Goal: Task Accomplishment & Management: Manage account settings

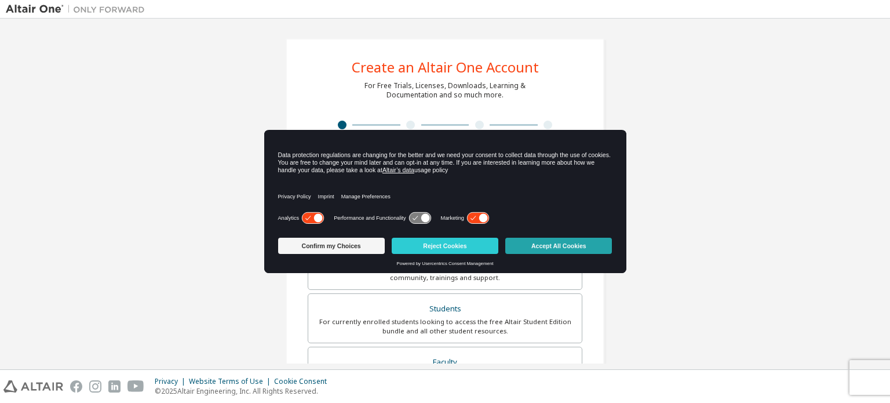
click at [528, 241] on button "Accept All Cookies" at bounding box center [559, 246] width 107 height 16
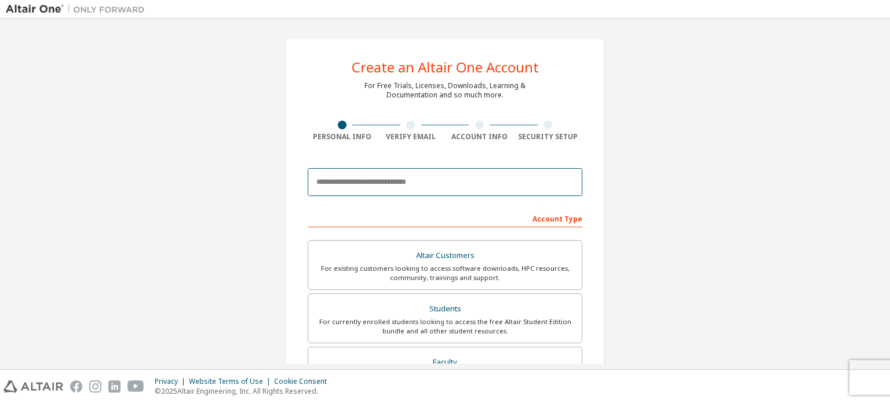
click at [455, 177] on input "email" at bounding box center [445, 182] width 275 height 28
click at [495, 176] on input "email" at bounding box center [445, 182] width 275 height 28
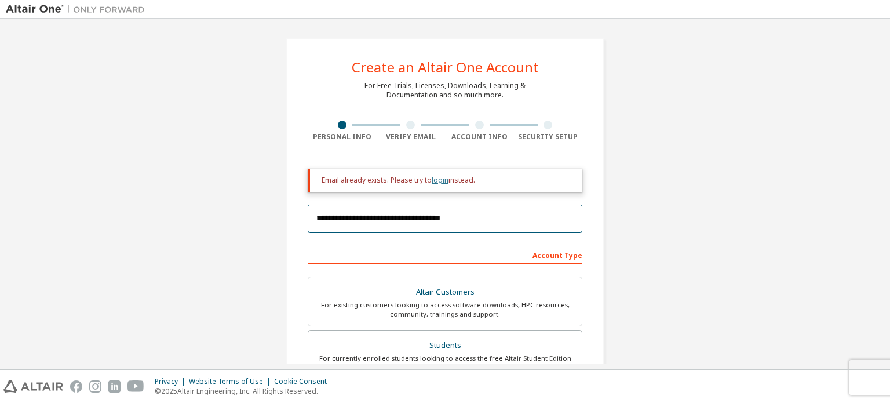
type input "**********"
click at [437, 180] on link "login" at bounding box center [440, 180] width 17 height 10
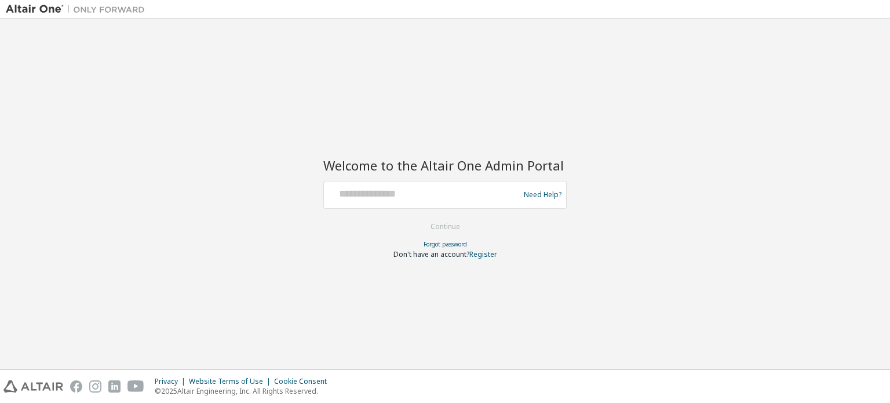
click at [638, 117] on div "Welcome to the Altair One Admin Portal Need Help? Please make sure that you pro…" at bounding box center [445, 193] width 879 height 339
click at [340, 196] on input "text" at bounding box center [424, 192] width 190 height 17
type input "**********"
click at [434, 221] on button "Continue" at bounding box center [446, 226] width 54 height 17
click at [413, 194] on input "**********" at bounding box center [424, 192] width 190 height 17
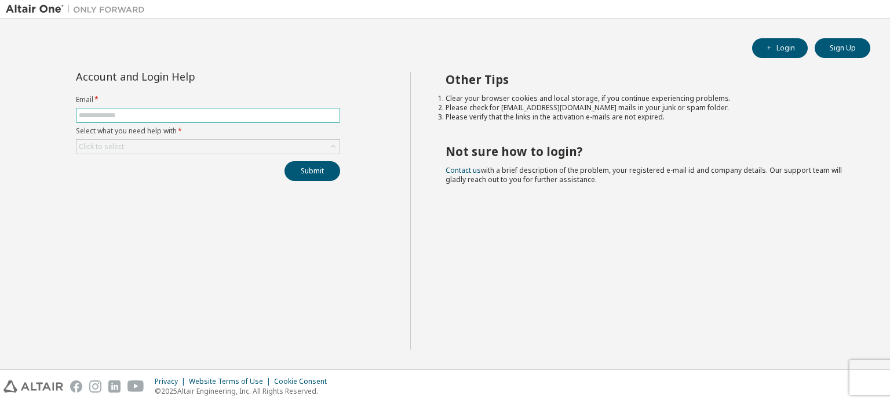
click at [183, 121] on span at bounding box center [208, 115] width 264 height 15
click at [186, 118] on input "text" at bounding box center [208, 115] width 259 height 9
type input "**********"
click at [190, 141] on div "Click to select" at bounding box center [208, 147] width 263 height 14
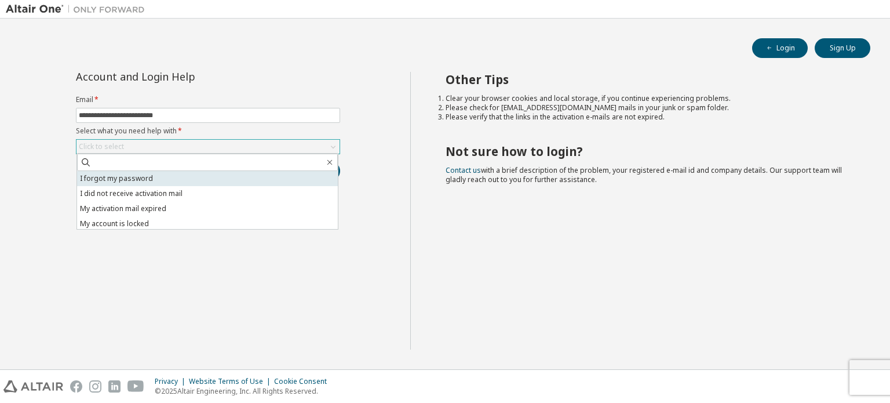
click at [173, 176] on li "I forgot my password" at bounding box center [207, 178] width 261 height 15
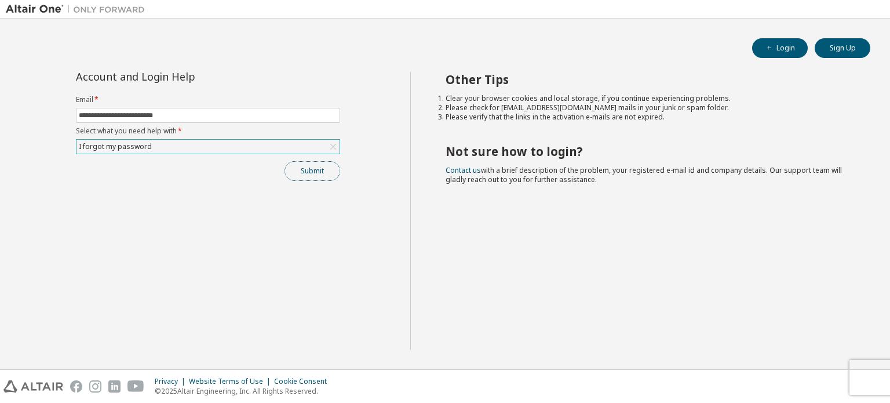
click at [320, 164] on button "Submit" at bounding box center [313, 171] width 56 height 20
click at [306, 172] on button "Submit" at bounding box center [313, 171] width 56 height 20
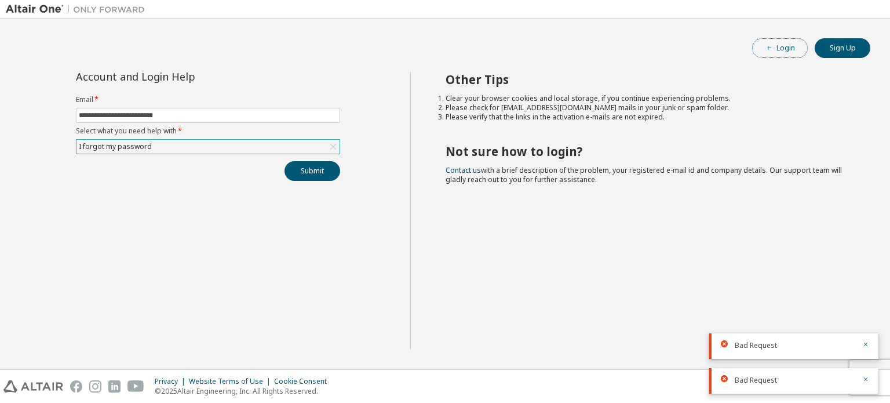
click at [769, 45] on icon "button" at bounding box center [769, 48] width 7 height 7
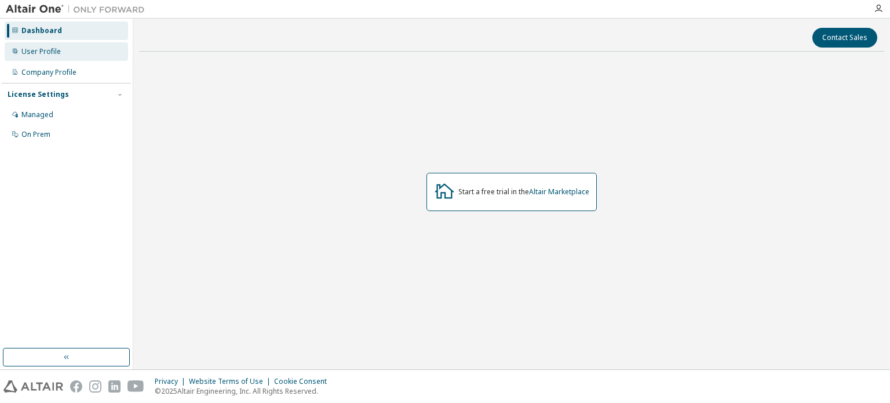
click at [53, 55] on div "User Profile" at bounding box center [40, 51] width 39 height 9
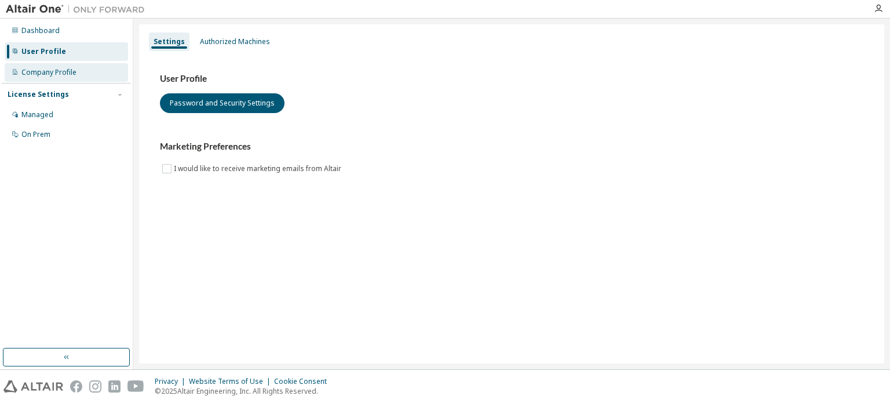
click at [111, 67] on div "Company Profile" at bounding box center [66, 72] width 123 height 19
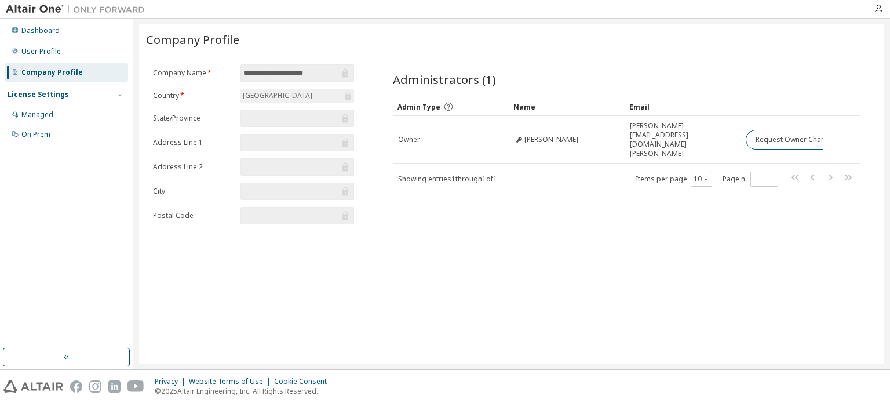
click at [296, 75] on input "**********" at bounding box center [291, 73] width 96 height 12
click at [203, 105] on form "**********" at bounding box center [253, 144] width 201 height 160
click at [195, 125] on form "**********" at bounding box center [253, 144] width 201 height 160
click at [67, 85] on div "License Settings Managed On Prem" at bounding box center [66, 114] width 129 height 62
click at [53, 110] on div "Managed" at bounding box center [66, 115] width 123 height 19
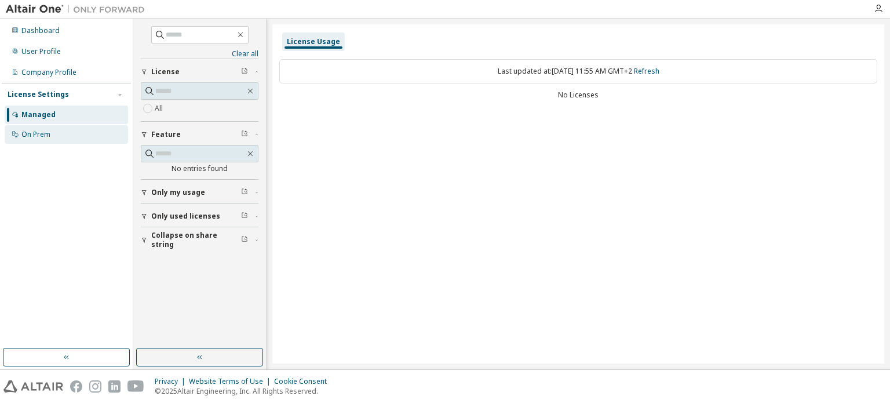
click at [72, 131] on div "On Prem" at bounding box center [66, 134] width 123 height 19
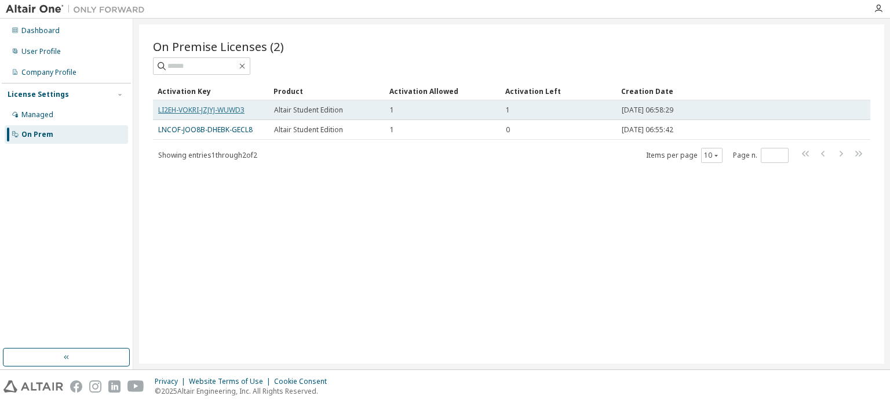
click at [206, 105] on link "LI2EH-VOKRI-JZJYJ-WUWD3" at bounding box center [201, 110] width 86 height 10
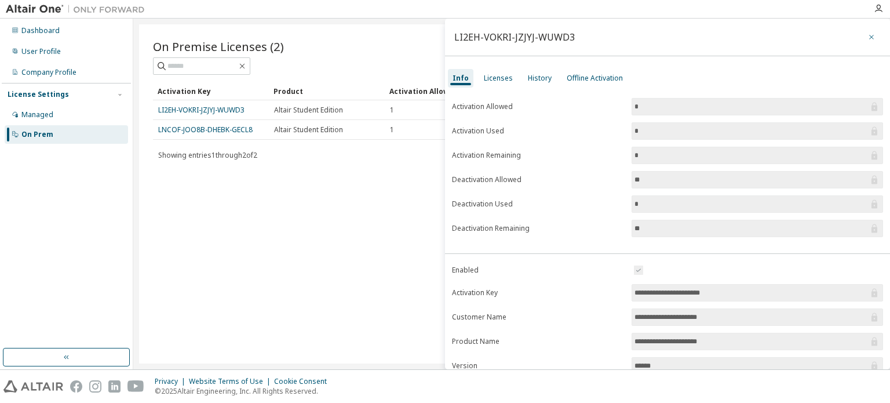
click at [868, 31] on button "button" at bounding box center [872, 37] width 19 height 19
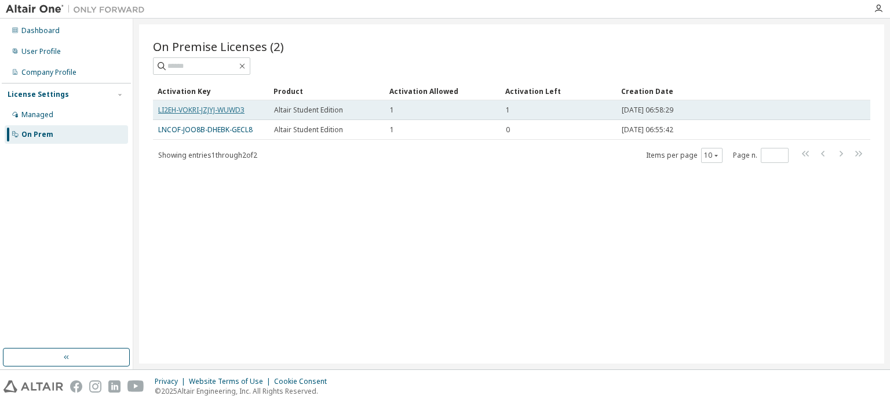
click at [227, 106] on link "LI2EH-VOKRI-JZJYJ-WUWD3" at bounding box center [201, 110] width 86 height 10
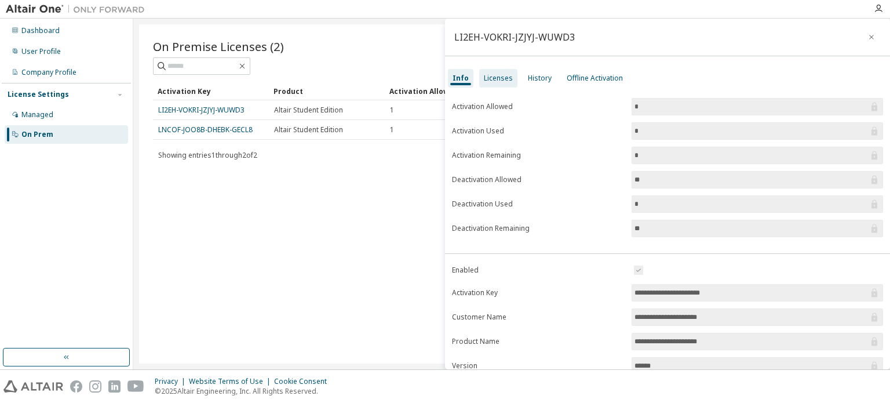
click at [504, 74] on div "Licenses" at bounding box center [498, 78] width 29 height 9
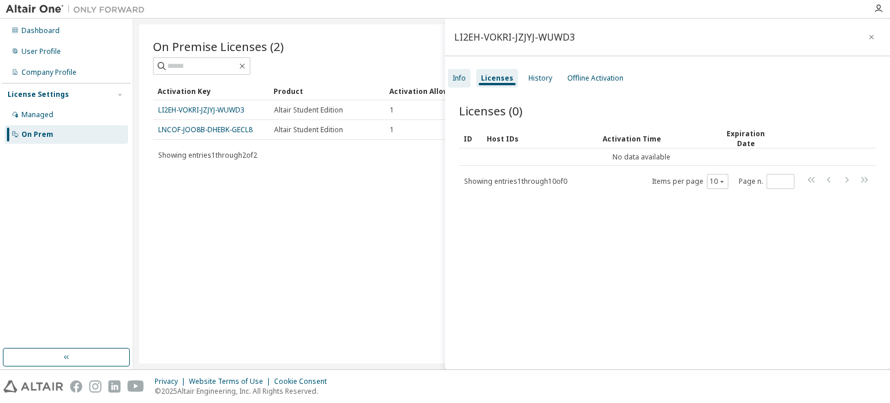
click at [468, 75] on div "Info" at bounding box center [459, 78] width 23 height 19
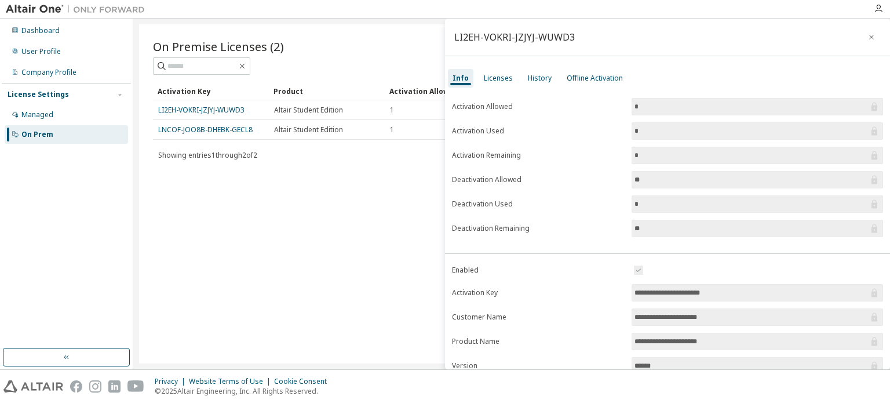
scroll to position [128, 0]
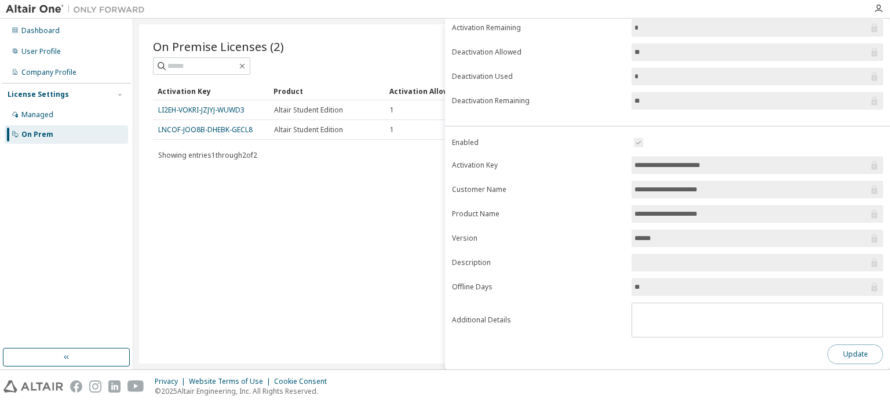
click at [847, 347] on button "Update" at bounding box center [856, 354] width 56 height 20
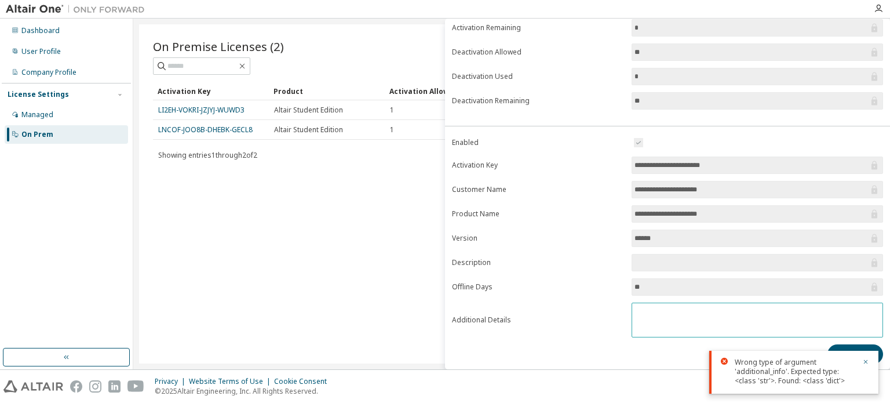
click at [719, 326] on textarea at bounding box center [757, 318] width 250 height 30
click at [235, 266] on div "On Premise Licenses (2) Clear Load Save Save As Field Operator Value Select fil…" at bounding box center [512, 193] width 746 height 339
click at [870, 364] on div "Wrong type of argument 'additional_info'. Expected type: <class 'str'>. Found: …" at bounding box center [794, 372] width 169 height 43
click at [866, 360] on icon "button" at bounding box center [866, 361] width 7 height 7
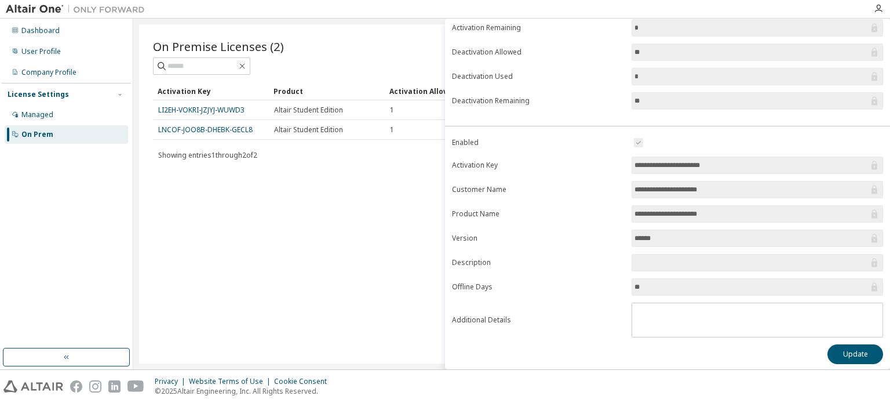
scroll to position [0, 0]
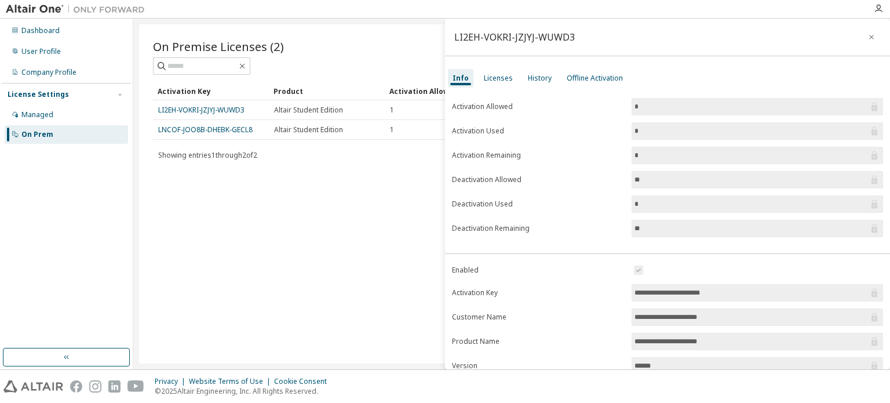
click at [489, 89] on div "**********" at bounding box center [667, 295] width 445 height 412
click at [518, 78] on div "Info Licenses History Offline Activation" at bounding box center [667, 78] width 445 height 21
click at [503, 70] on div "Licenses" at bounding box center [498, 78] width 38 height 19
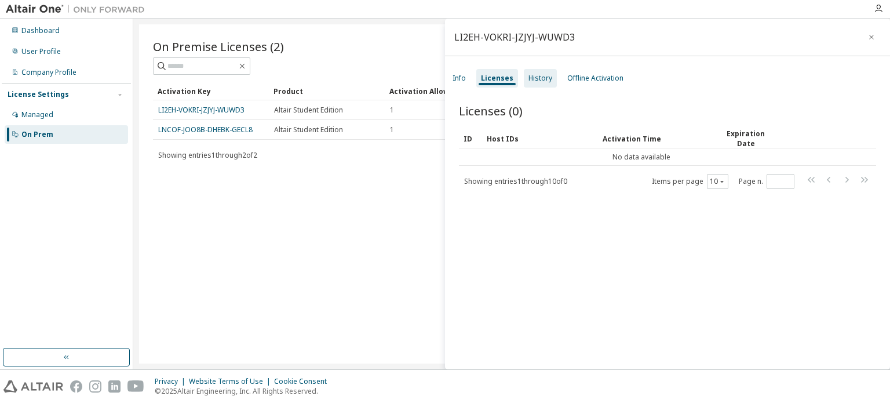
click at [538, 76] on div "History" at bounding box center [541, 78] width 24 height 9
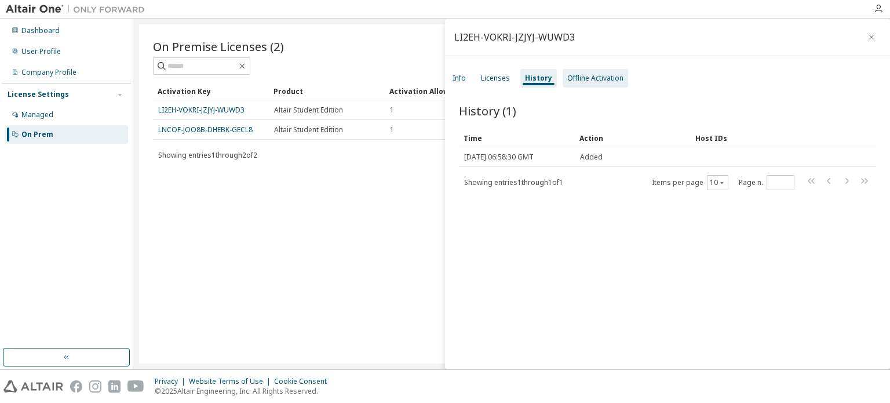
click at [570, 77] on div "Offline Activation" at bounding box center [596, 78] width 56 height 9
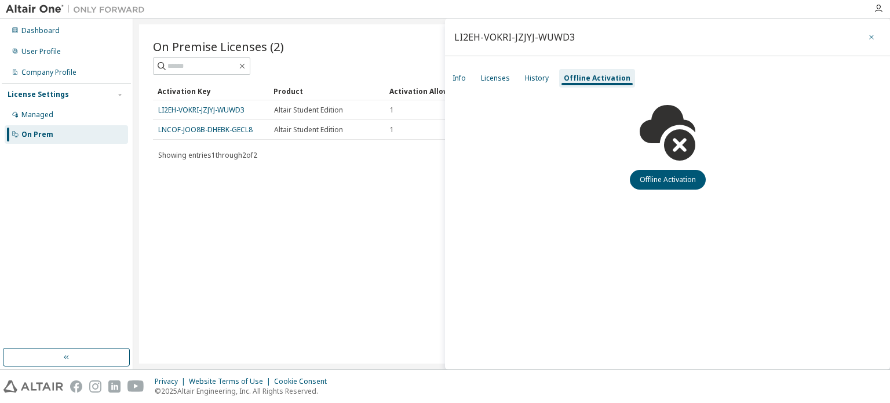
click at [865, 41] on button "button" at bounding box center [872, 37] width 19 height 19
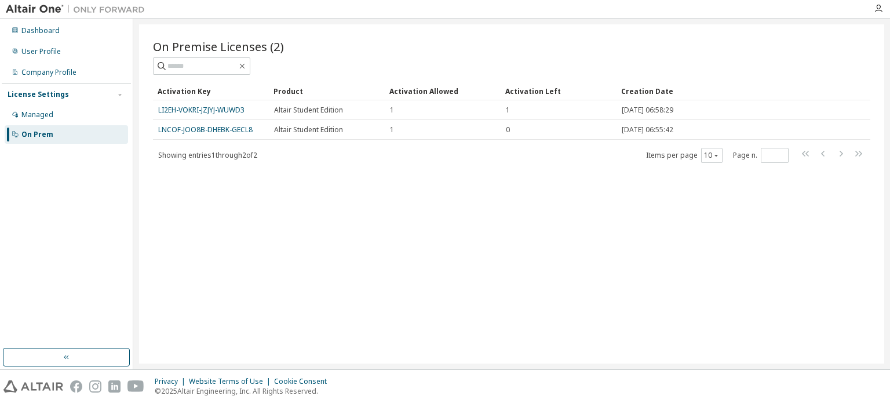
click at [866, 38] on div "On Premise Licenses (2)" at bounding box center [512, 46] width 718 height 16
click at [75, 113] on div "Managed" at bounding box center [66, 115] width 123 height 19
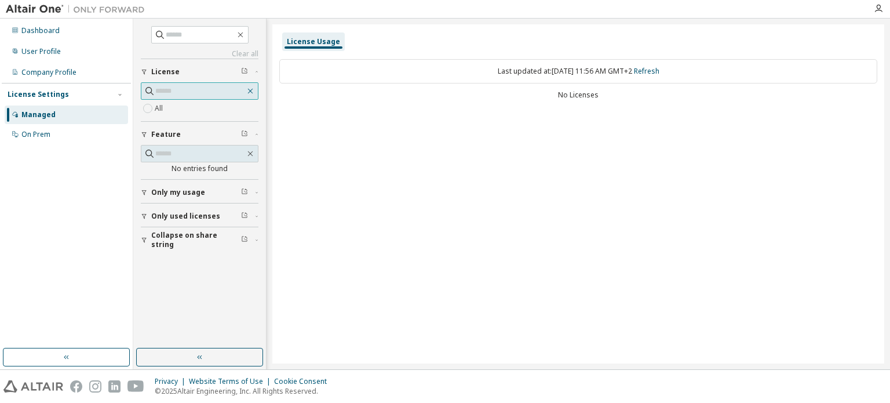
click at [250, 90] on icon "button" at bounding box center [250, 91] width 5 height 5
click at [168, 197] on button "Only my usage" at bounding box center [200, 193] width 118 height 26
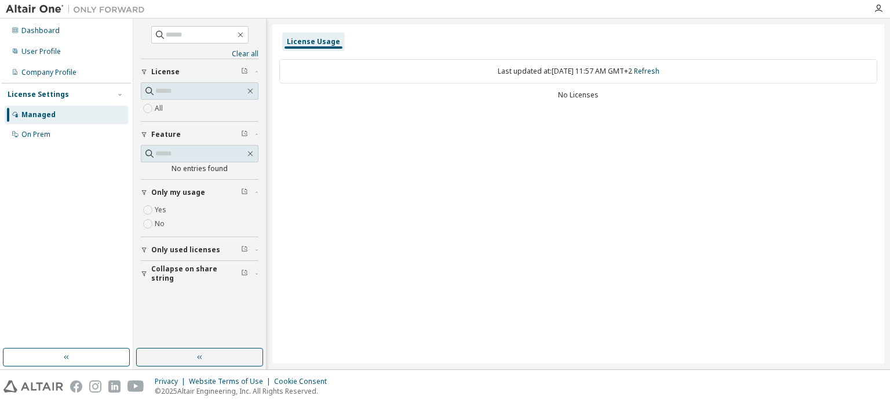
click at [179, 245] on span "Only used licenses" at bounding box center [185, 249] width 69 height 9
click at [179, 308] on span "Collapse on share string" at bounding box center [196, 307] width 90 height 19
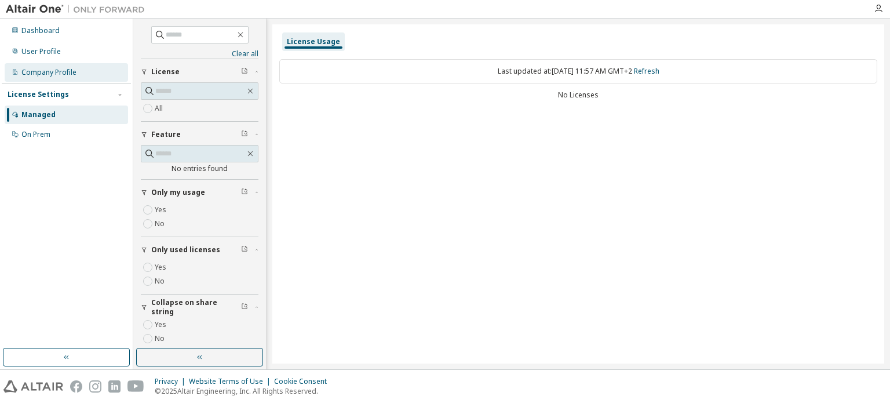
click at [63, 70] on div "Company Profile" at bounding box center [48, 72] width 55 height 9
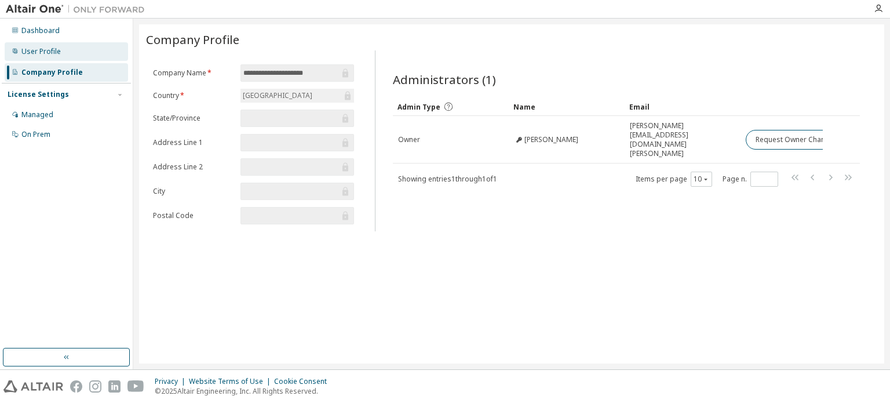
click at [72, 48] on div "User Profile" at bounding box center [66, 51] width 123 height 19
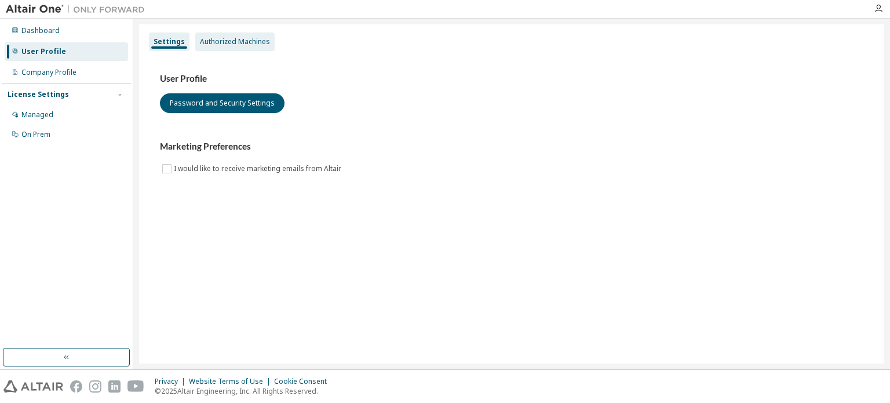
click at [232, 46] on div "Authorized Machines" at bounding box center [235, 41] width 70 height 9
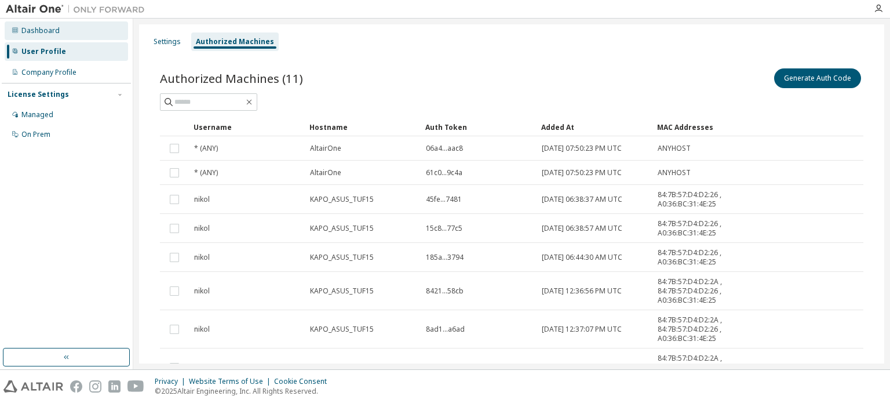
click at [59, 32] on div "Dashboard" at bounding box center [66, 30] width 123 height 19
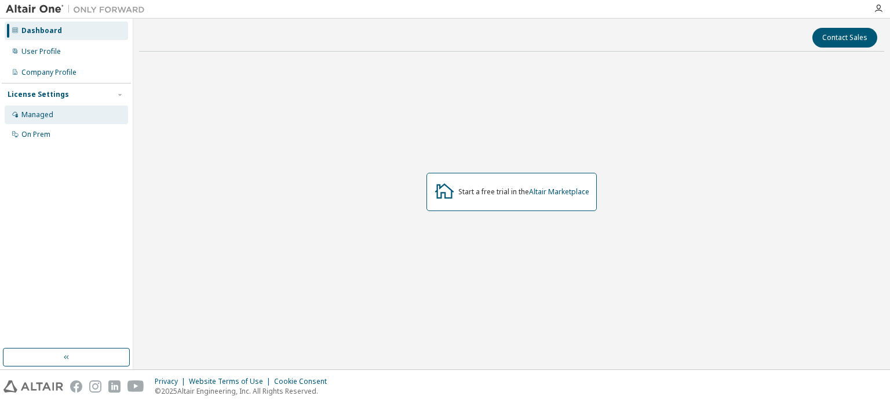
click at [45, 119] on div "Managed" at bounding box center [66, 115] width 123 height 19
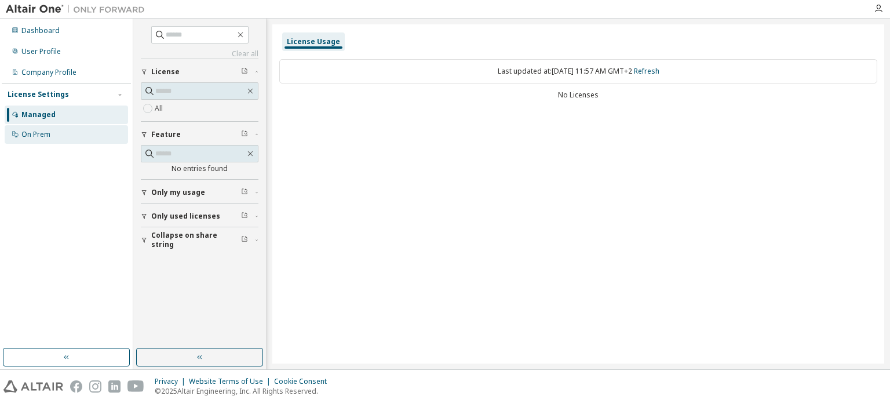
click at [32, 132] on div "On Prem" at bounding box center [35, 134] width 29 height 9
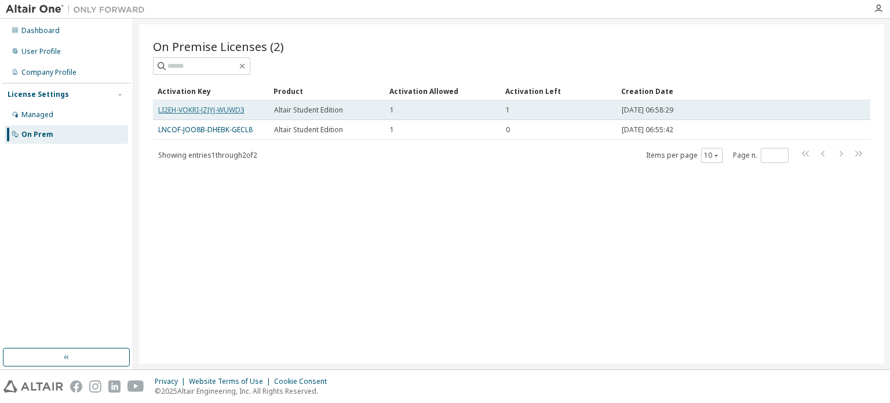
click at [230, 106] on link "LI2EH-VOKRI-JZJYJ-WUWD3" at bounding box center [201, 110] width 86 height 10
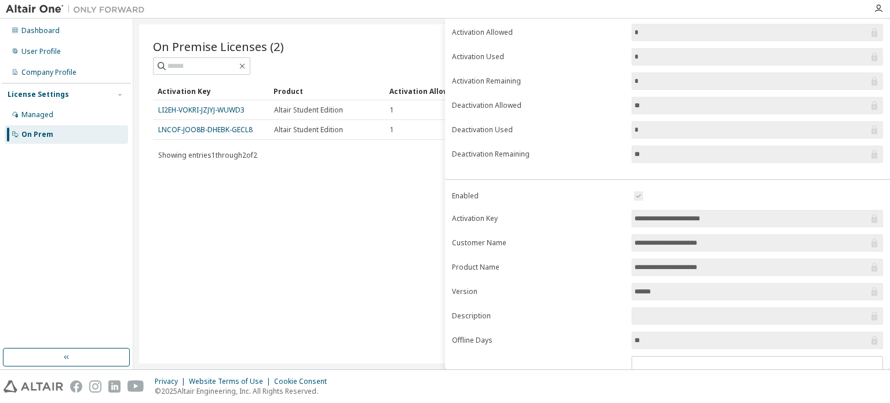
scroll to position [128, 0]
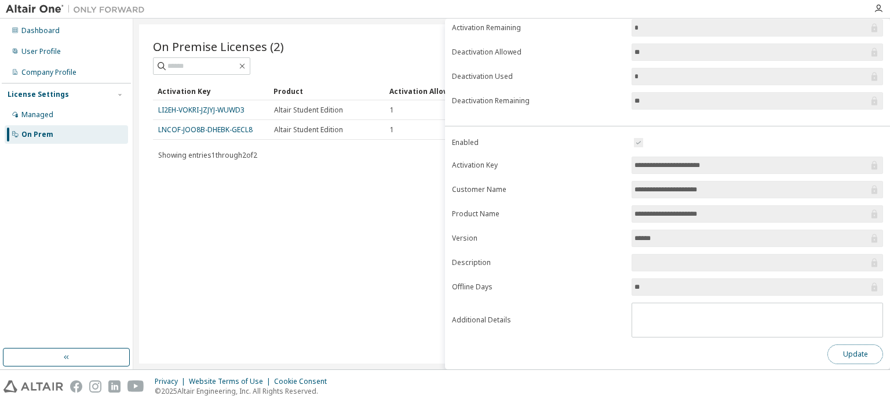
click at [834, 345] on button "Update" at bounding box center [856, 354] width 56 height 20
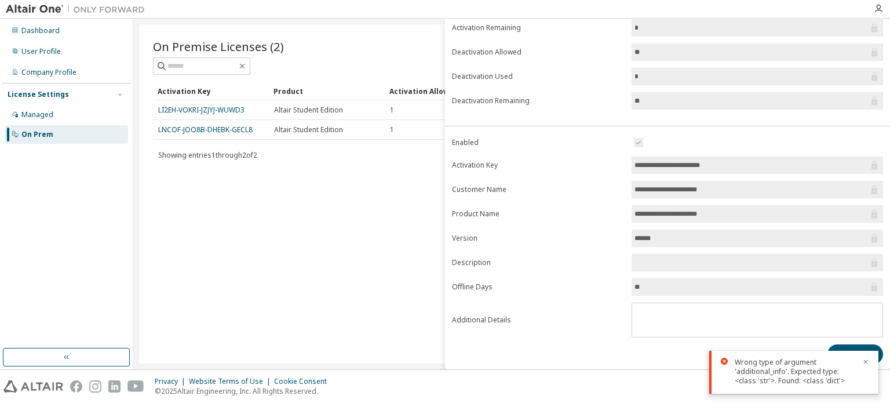
scroll to position [0, 0]
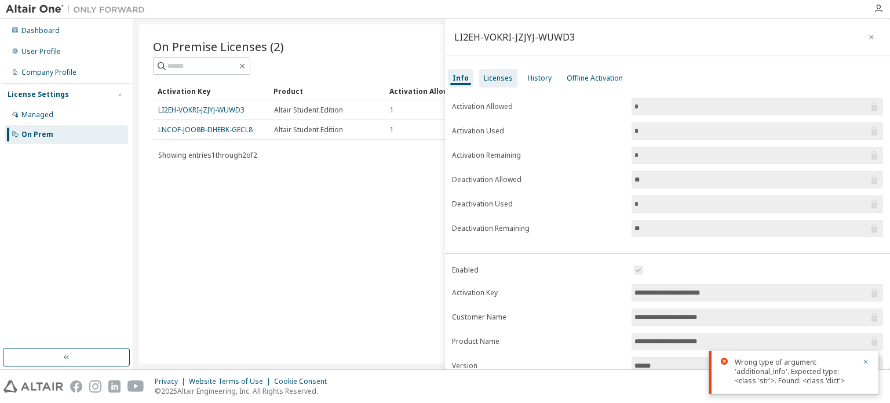
click at [508, 72] on div "Licenses" at bounding box center [498, 78] width 38 height 19
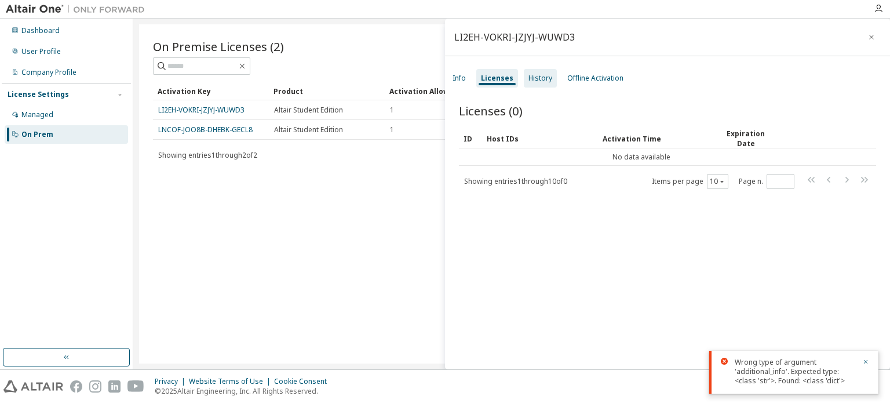
click at [550, 76] on div "History" at bounding box center [540, 78] width 33 height 19
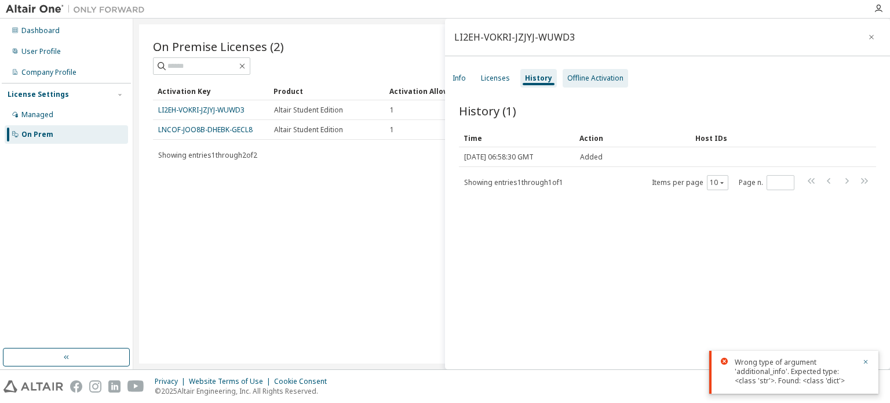
click at [589, 76] on div "Offline Activation" at bounding box center [596, 78] width 56 height 9
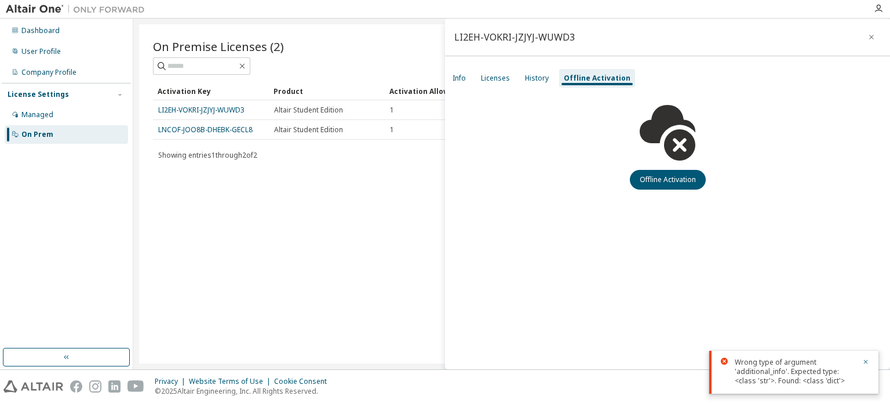
click at [445, 81] on div "Info Licenses History Offline Activation" at bounding box center [667, 78] width 445 height 21
click at [458, 79] on div "Info" at bounding box center [459, 78] width 13 height 9
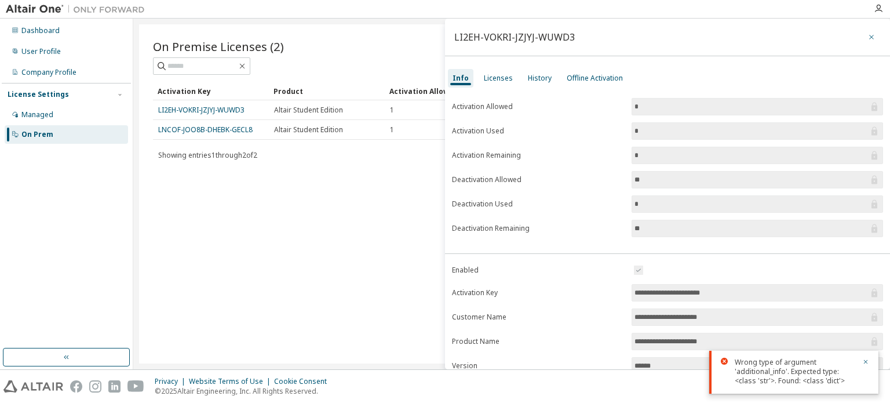
click at [868, 37] on icon "button" at bounding box center [872, 36] width 8 height 9
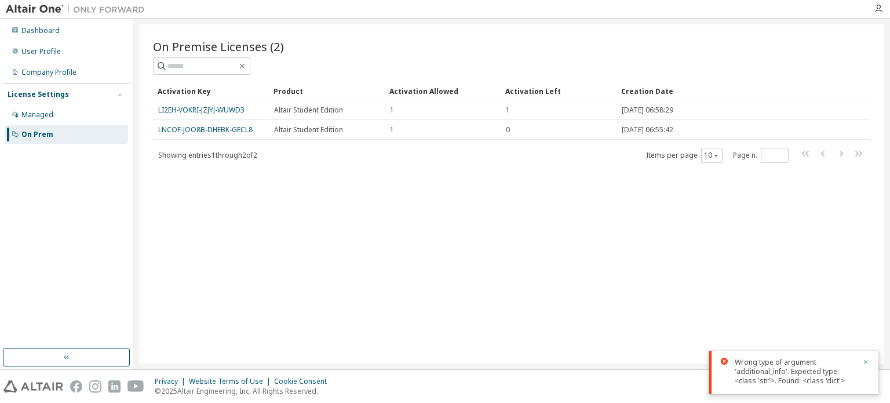
click at [863, 363] on icon "button" at bounding box center [866, 361] width 7 height 7
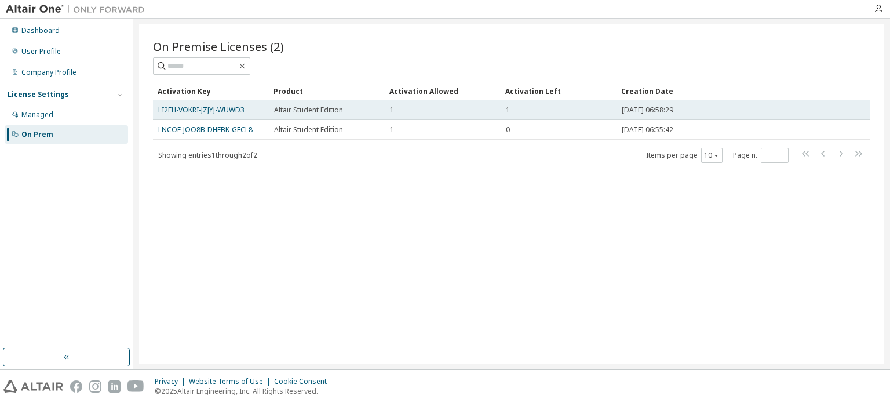
click at [646, 111] on span "[DATE] 06:58:29" at bounding box center [648, 110] width 52 height 9
click at [482, 115] on td "1" at bounding box center [443, 110] width 116 height 20
click at [347, 115] on td "Altair Student Edition" at bounding box center [327, 110] width 116 height 20
click at [299, 118] on td "Altair Student Edition" at bounding box center [327, 110] width 116 height 20
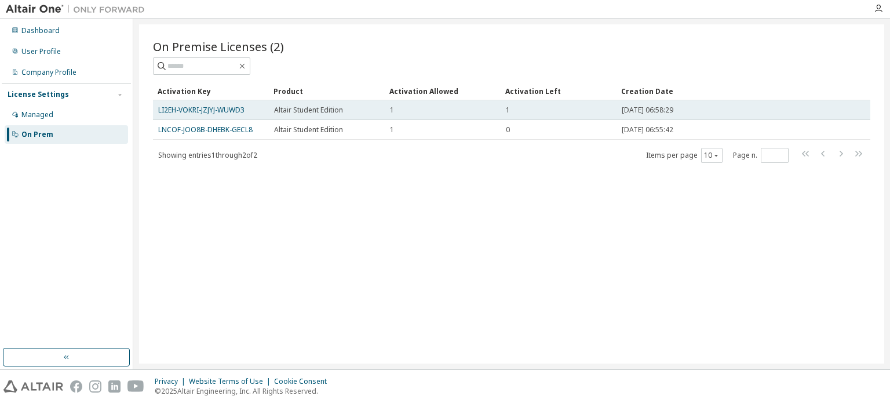
click at [304, 115] on td "Altair Student Edition" at bounding box center [327, 110] width 116 height 20
click at [332, 106] on span "Altair Student Edition" at bounding box center [308, 110] width 69 height 9
click at [301, 109] on span "Altair Student Edition" at bounding box center [308, 110] width 69 height 9
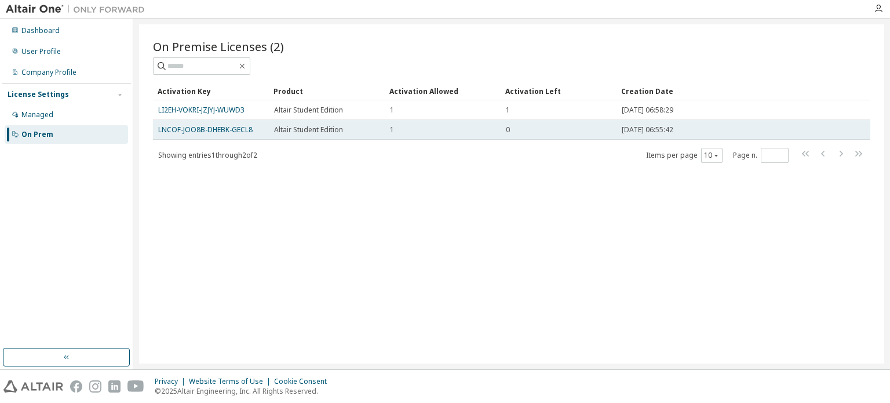
click at [291, 126] on span "Altair Student Edition" at bounding box center [308, 129] width 69 height 9
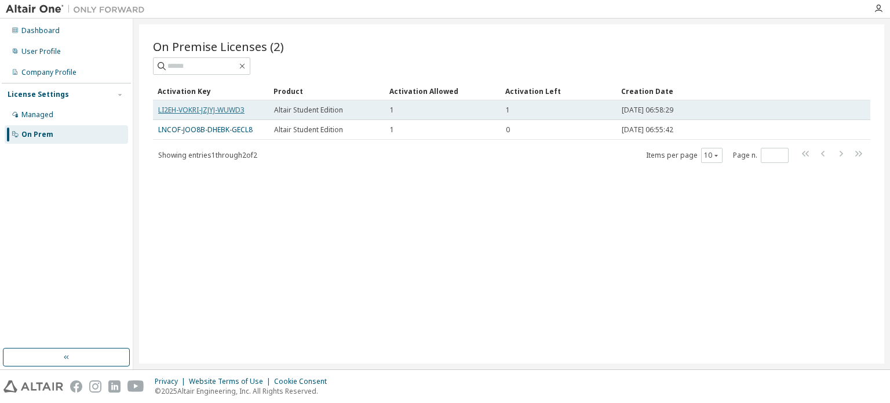
click at [240, 106] on link "LI2EH-VOKRI-JZJYJ-WUWD3" at bounding box center [201, 110] width 86 height 10
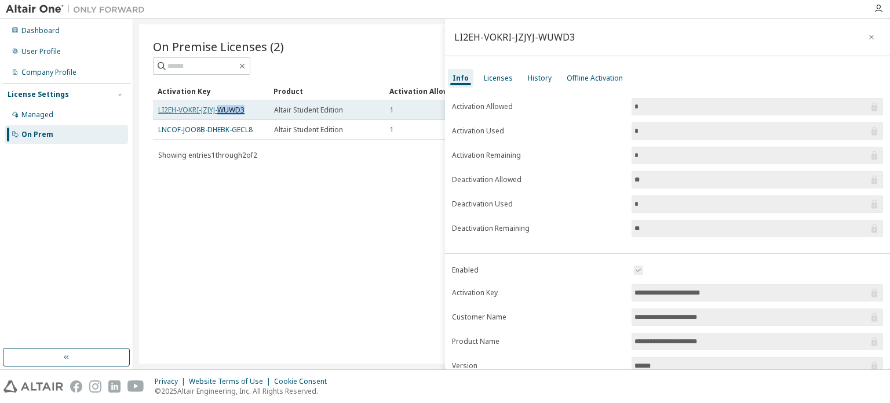
click at [240, 106] on link "LI2EH-VOKRI-JZJYJ-WUWD3" at bounding box center [201, 110] width 86 height 10
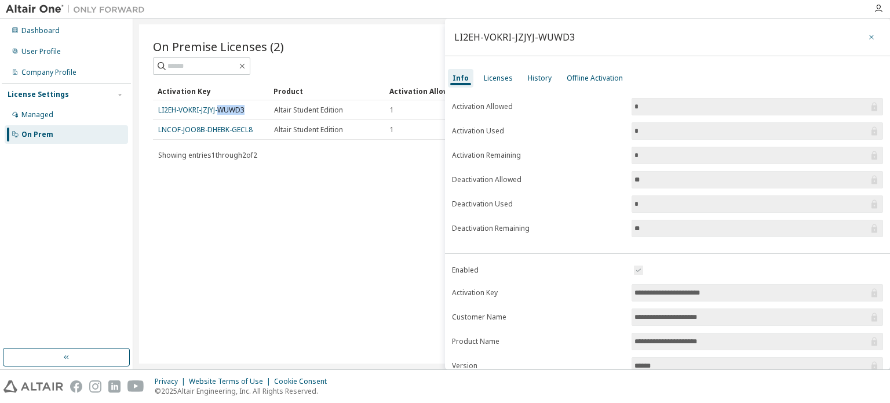
click at [866, 32] on button "button" at bounding box center [872, 37] width 19 height 19
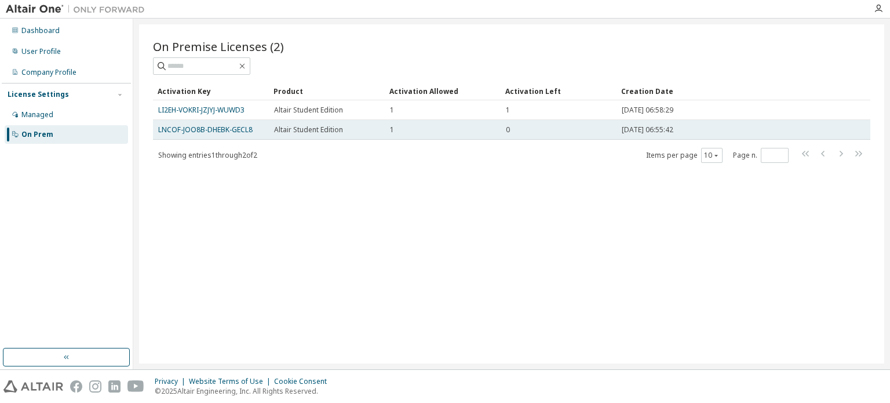
click at [506, 130] on td "0" at bounding box center [559, 130] width 116 height 20
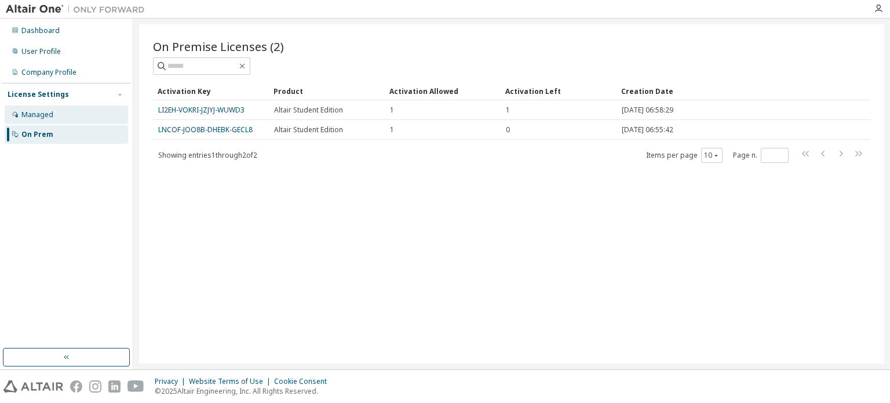
click at [99, 118] on div "Managed" at bounding box center [66, 115] width 123 height 19
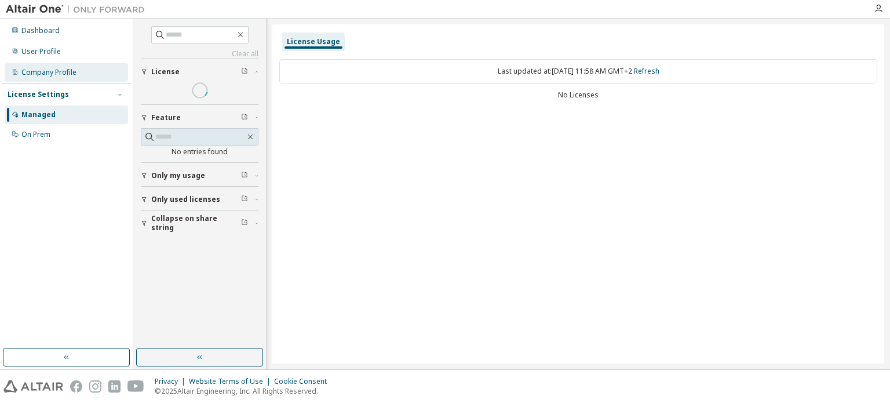
click at [30, 79] on div "Company Profile" at bounding box center [66, 72] width 123 height 19
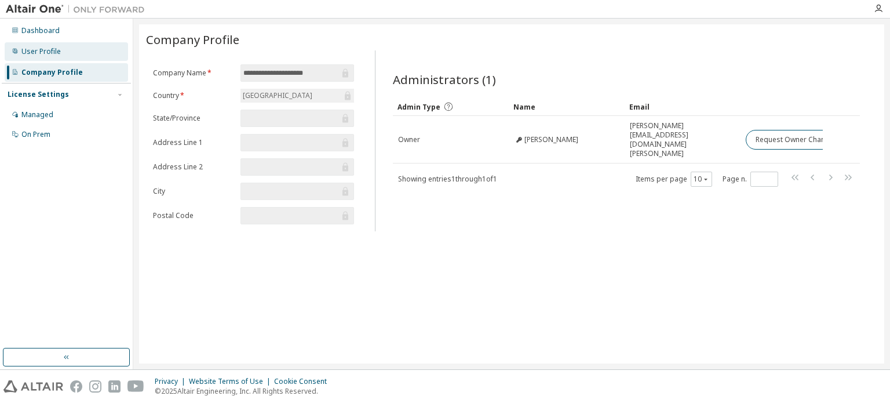
click at [63, 52] on div "User Profile" at bounding box center [66, 51] width 123 height 19
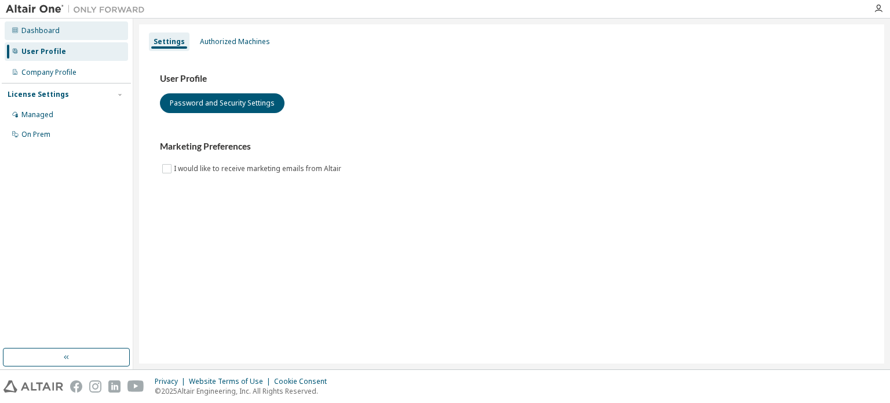
click at [72, 35] on div "Dashboard" at bounding box center [66, 30] width 123 height 19
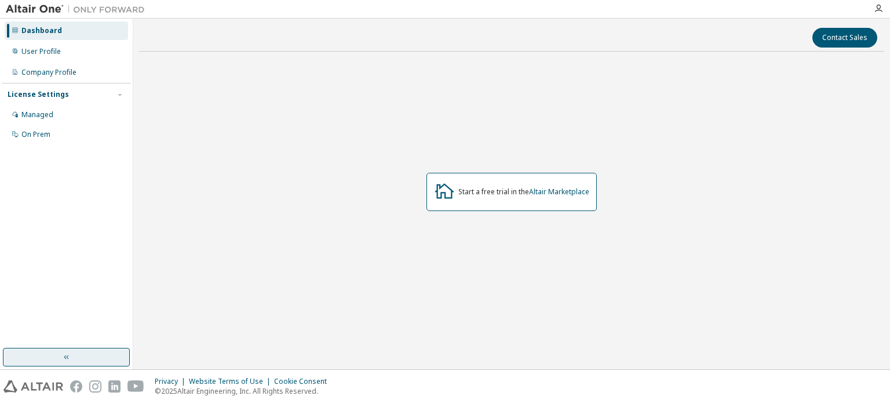
click at [43, 352] on button "button" at bounding box center [66, 357] width 127 height 19
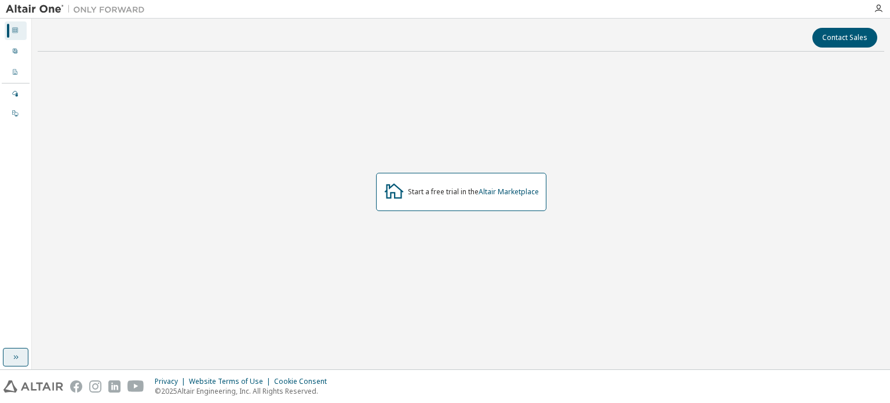
click at [17, 352] on icon "button" at bounding box center [15, 356] width 9 height 9
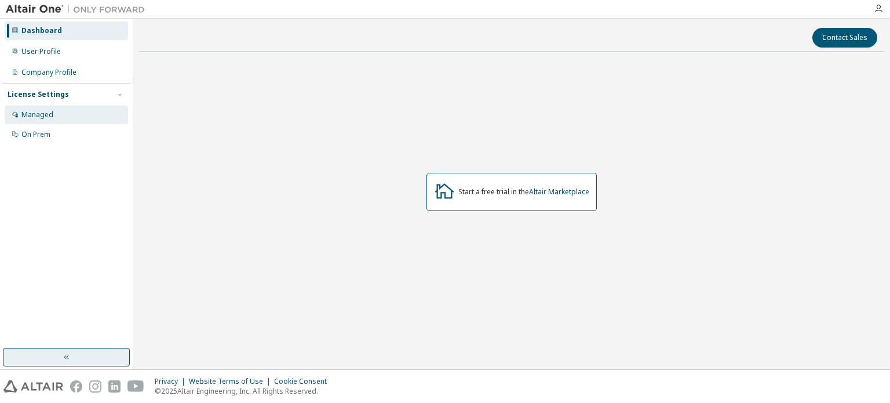
click at [83, 115] on div "Managed" at bounding box center [66, 115] width 123 height 19
